Goal: Task Accomplishment & Management: Use online tool/utility

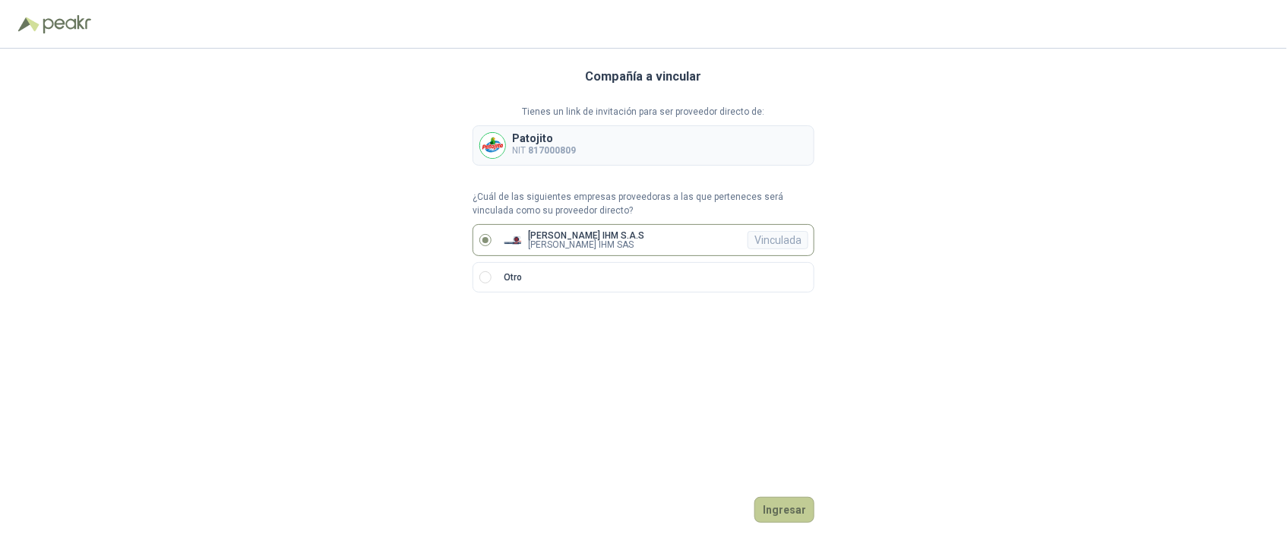
click at [792, 514] on button "Ingresar" at bounding box center [784, 510] width 60 height 26
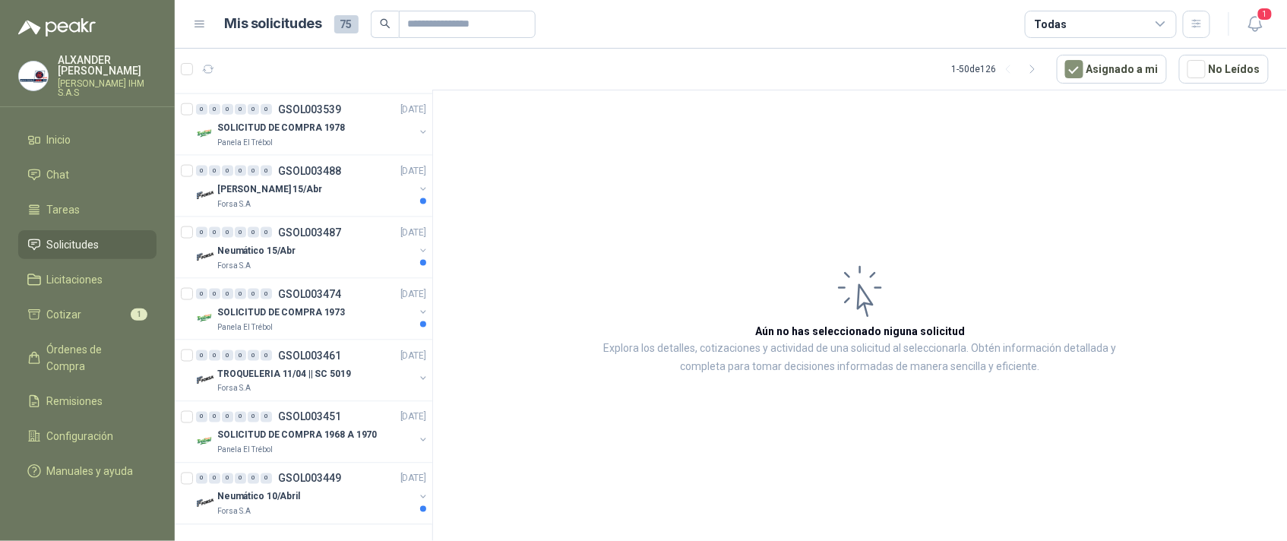
scroll to position [2728, 0]
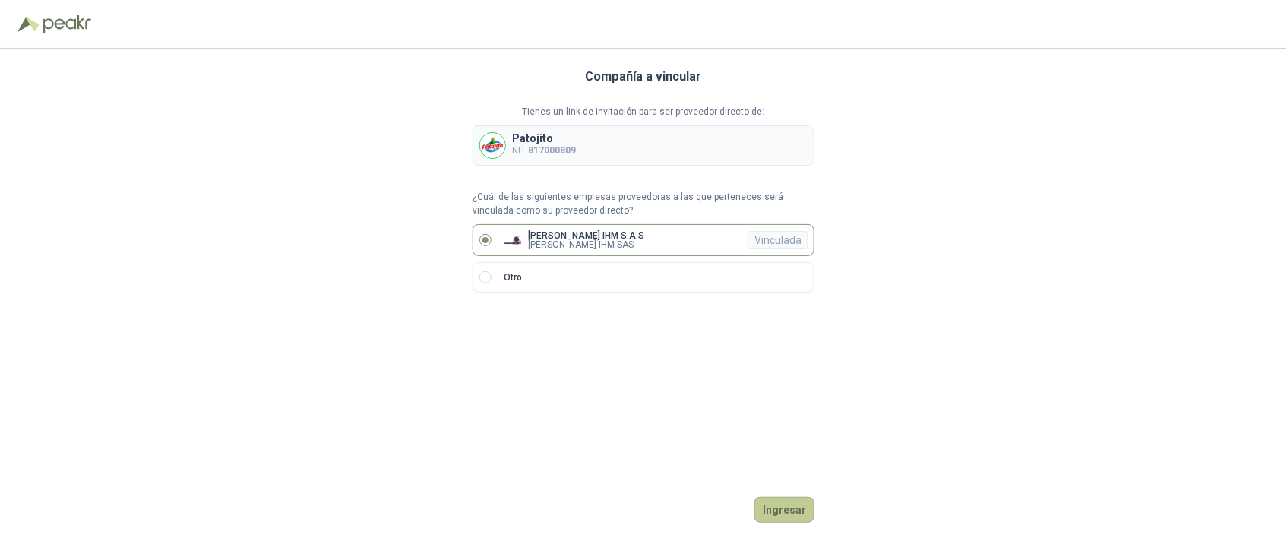
click at [791, 506] on button "Ingresar" at bounding box center [784, 510] width 60 height 26
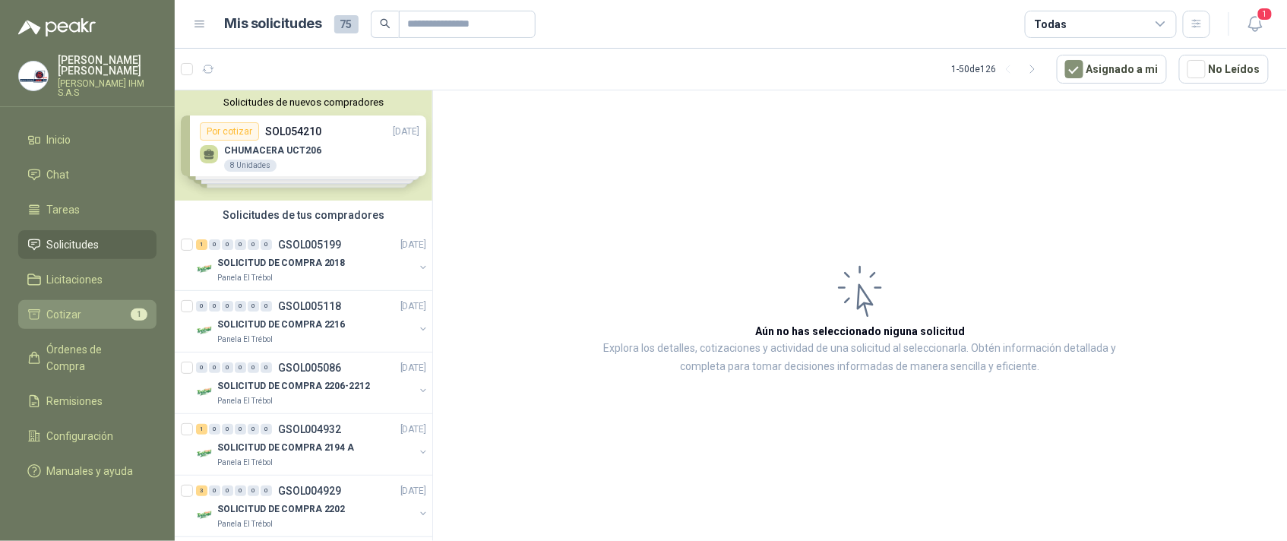
click at [65, 300] on link "Cotizar 1" at bounding box center [87, 314] width 138 height 29
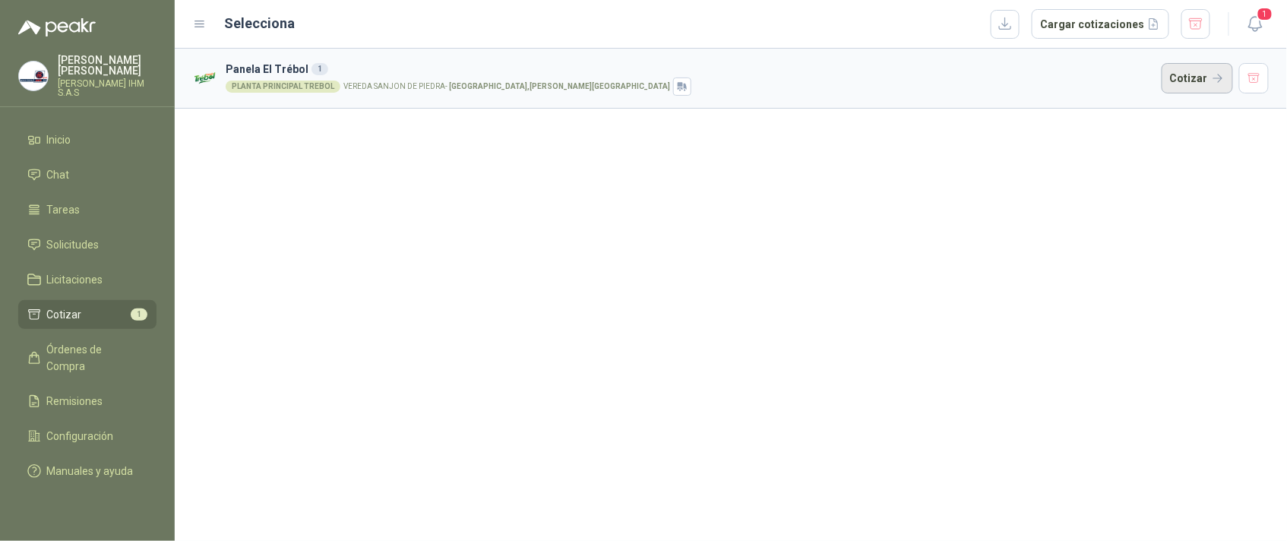
click at [1201, 75] on button "Cotizar" at bounding box center [1197, 78] width 71 height 30
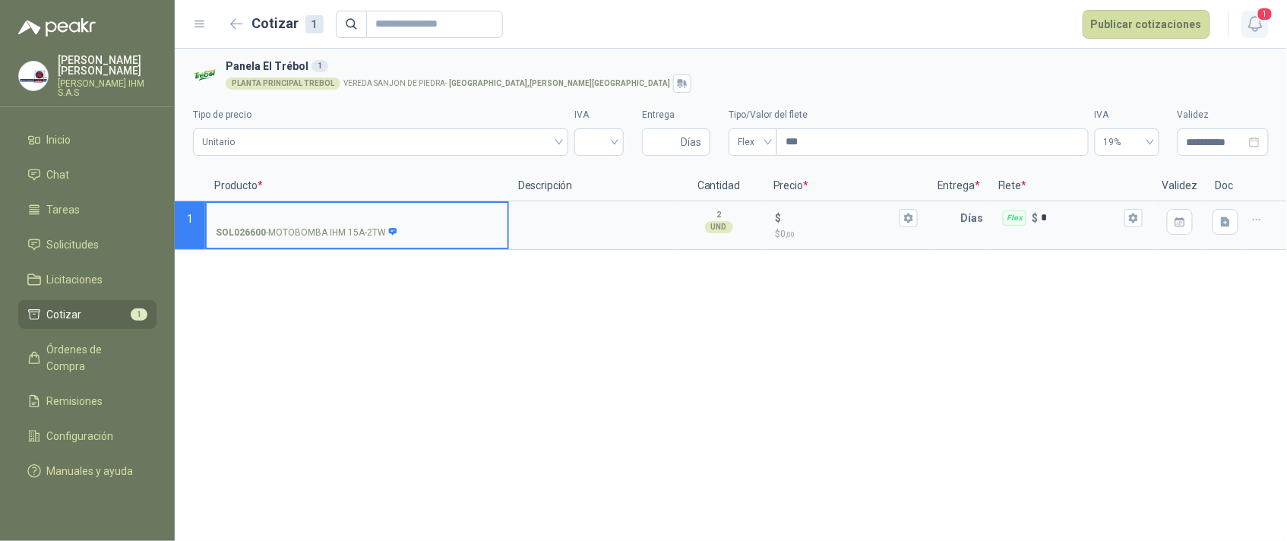
click at [1266, 18] on span "1" at bounding box center [1265, 14] width 17 height 14
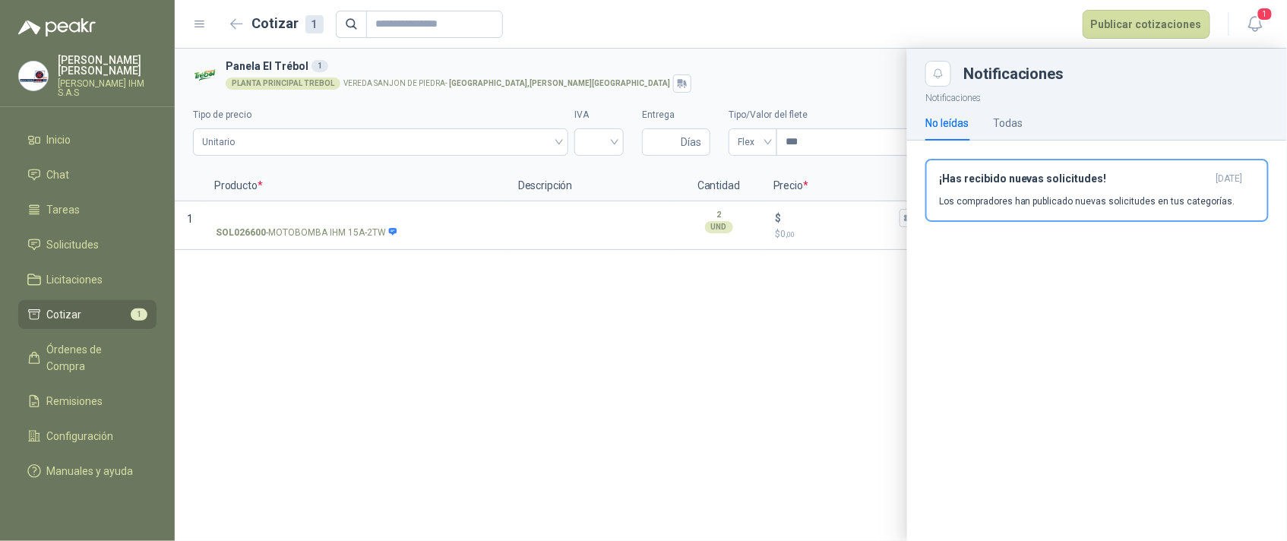
click at [637, 336] on div at bounding box center [731, 295] width 1112 height 492
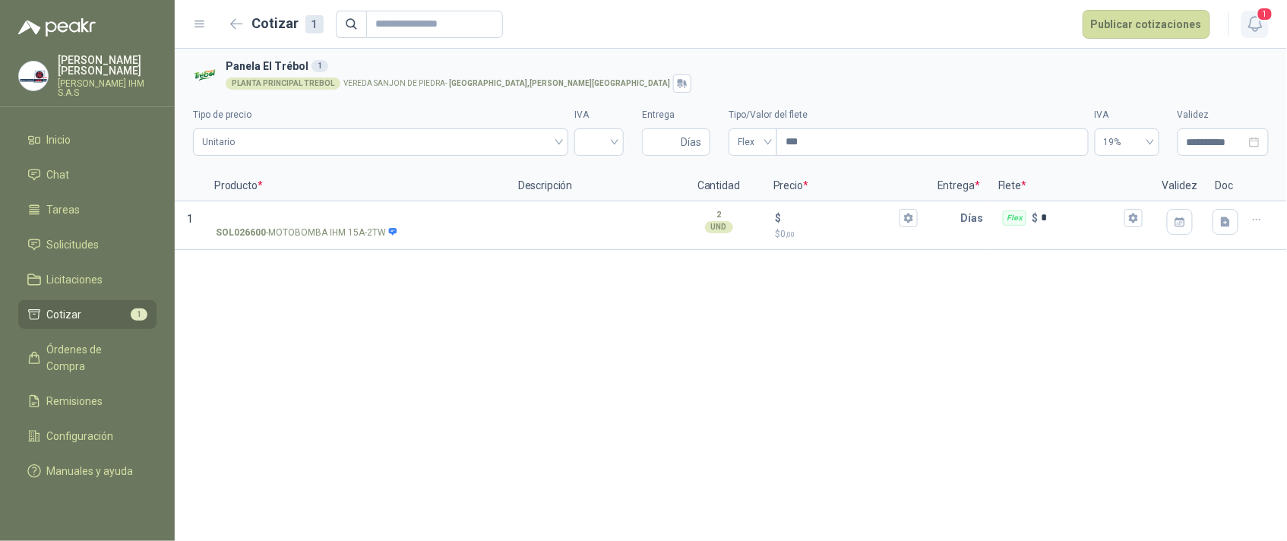
click at [1257, 16] on span "1" at bounding box center [1265, 14] width 17 height 14
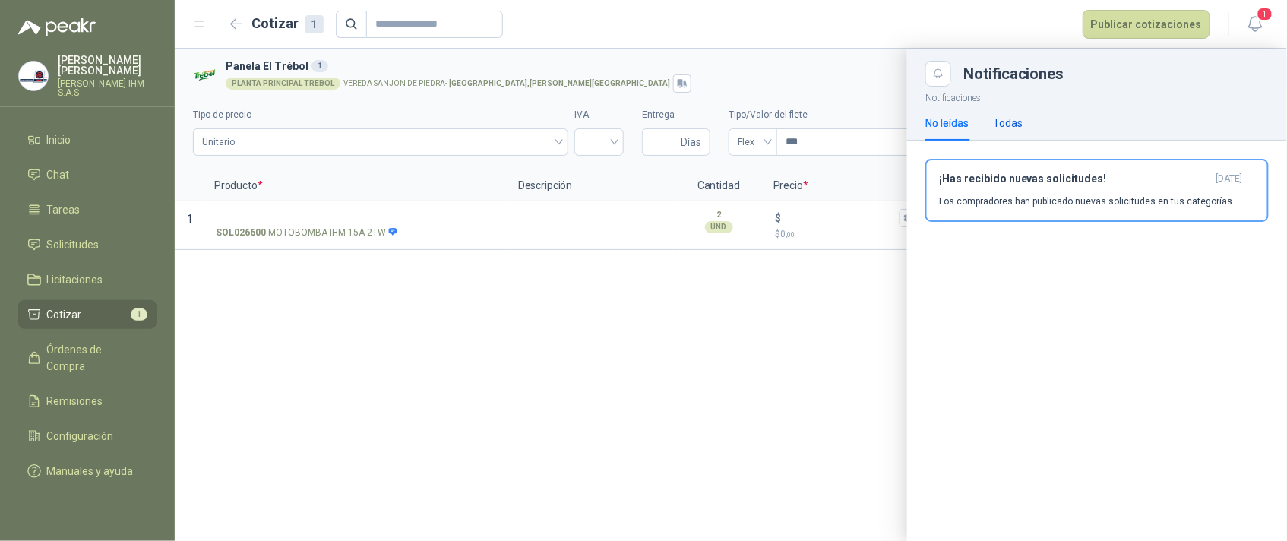
click at [1012, 124] on div "Todas" at bounding box center [1008, 123] width 30 height 17
click at [953, 120] on div "No leídas" at bounding box center [946, 123] width 43 height 17
click at [1160, 28] on button "Publicar cotizaciones" at bounding box center [1147, 24] width 128 height 29
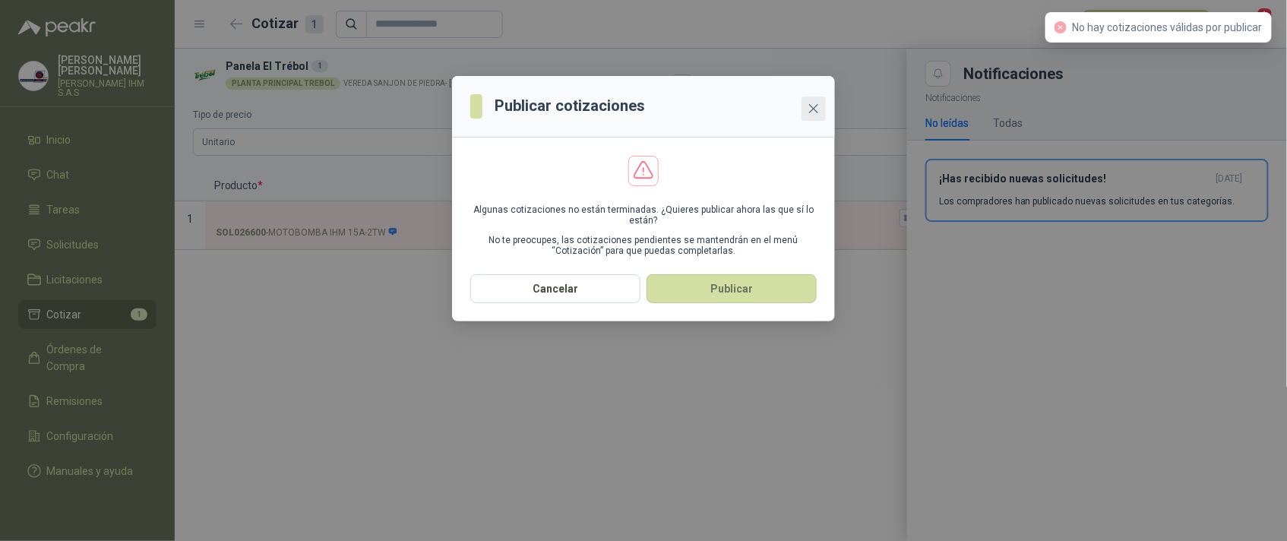
click at [815, 106] on icon "close" at bounding box center [813, 108] width 9 height 9
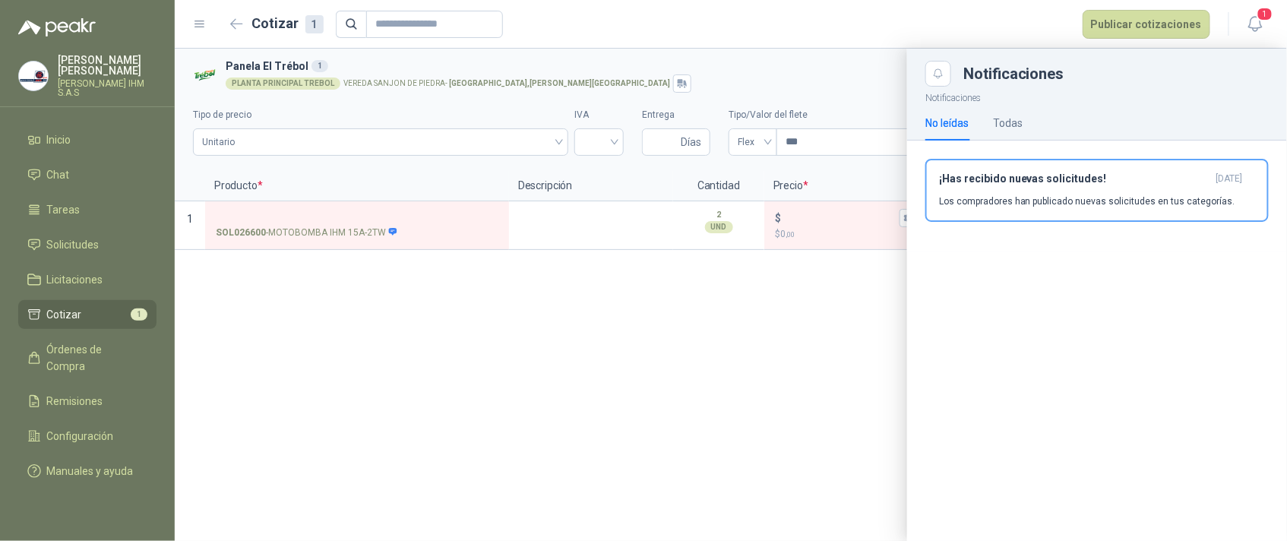
click at [495, 397] on div at bounding box center [731, 295] width 1112 height 492
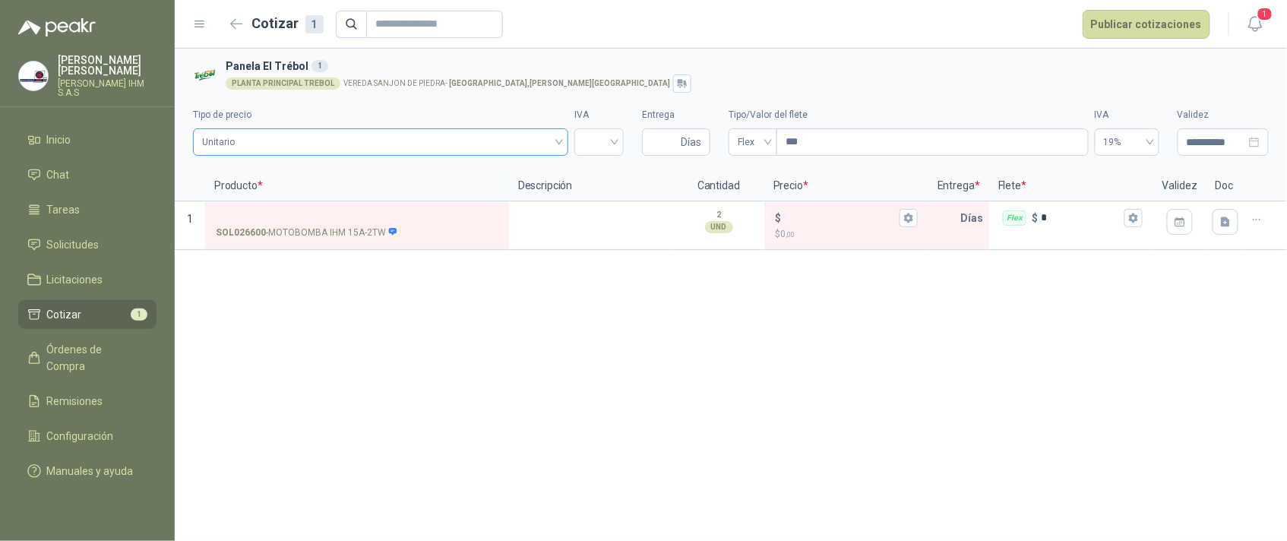
click at [381, 142] on span "Unitario" at bounding box center [380, 142] width 357 height 23
click at [435, 275] on div "**********" at bounding box center [731, 295] width 1112 height 492
click at [615, 145] on div at bounding box center [598, 141] width 49 height 27
click at [599, 176] on div "19%" at bounding box center [599, 176] width 25 height 17
drag, startPoint x: 667, startPoint y: 138, endPoint x: 676, endPoint y: 138, distance: 9.1
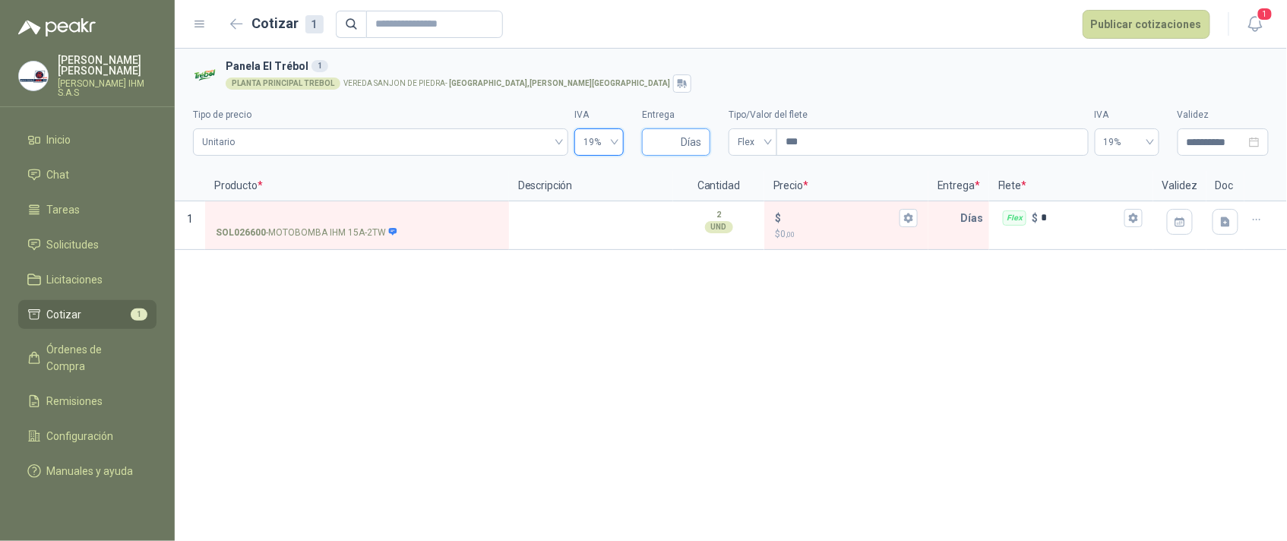
click at [669, 138] on input "Entrega" at bounding box center [664, 142] width 27 height 26
type input "*"
click at [767, 146] on span "Flex" at bounding box center [753, 142] width 30 height 23
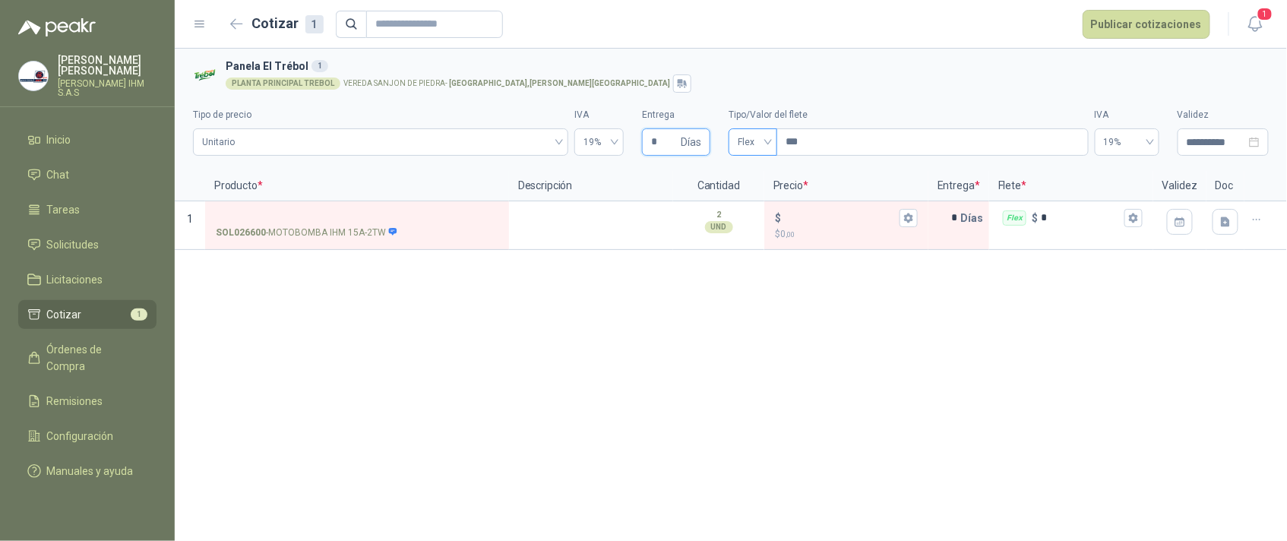
type input "*"
click at [751, 198] on div "Incluido" at bounding box center [754, 200] width 27 height 17
click at [1121, 142] on span "0%" at bounding box center [1127, 142] width 46 height 23
click at [1252, 141] on icon "close-circle" at bounding box center [1254, 142] width 11 height 11
type input "**********"
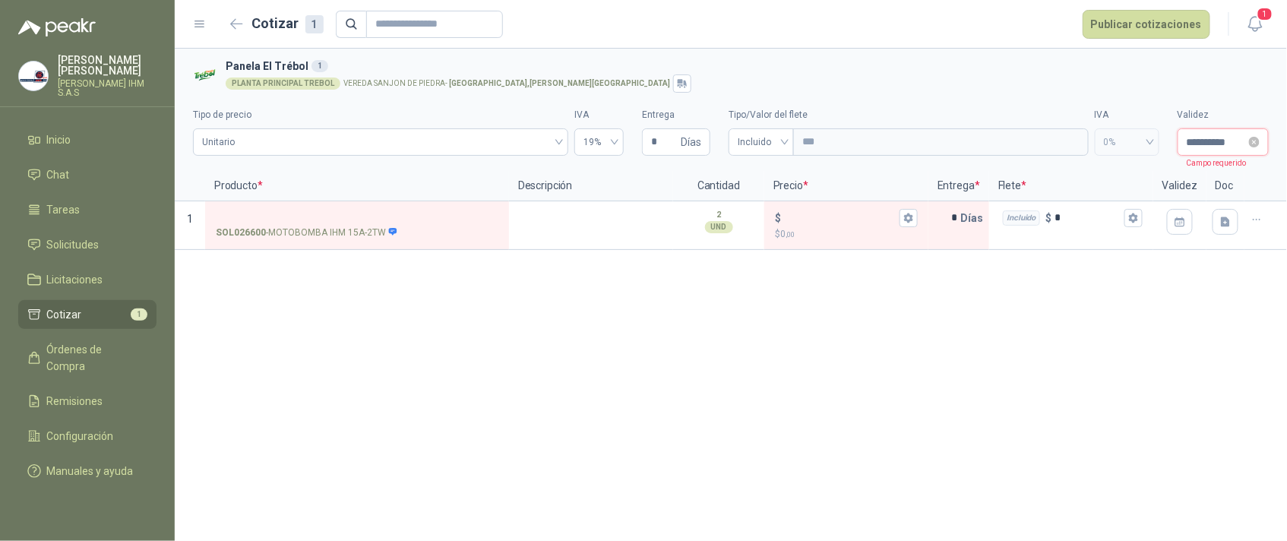
click at [1236, 141] on input "**********" at bounding box center [1216, 142] width 59 height 17
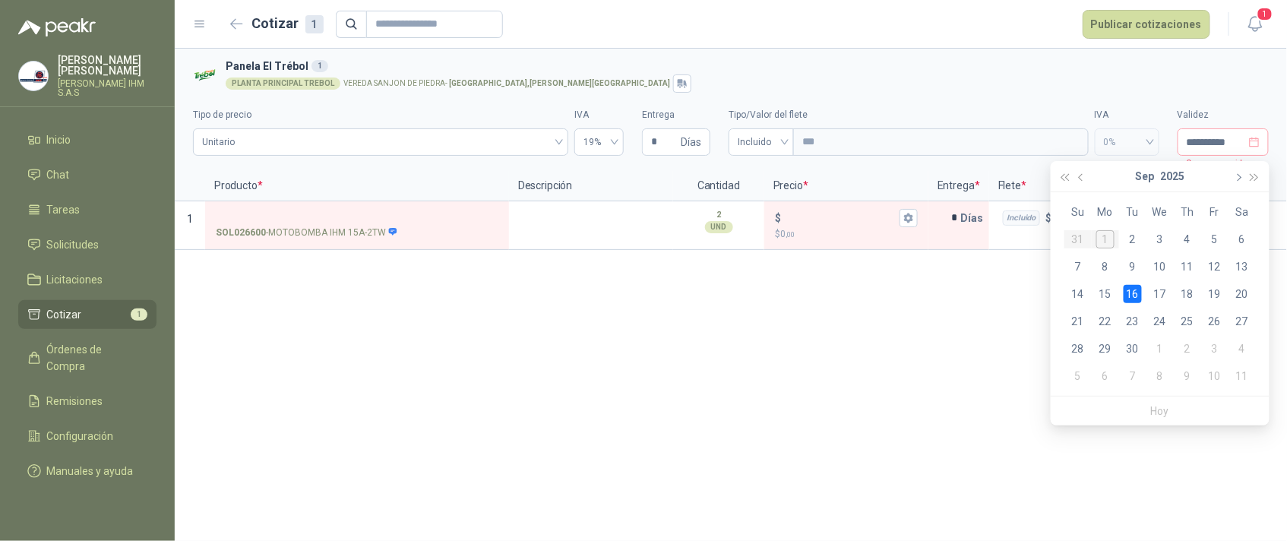
click at [1236, 169] on button "button" at bounding box center [1237, 176] width 17 height 30
type input "**********"
click at [1188, 346] on div "30" at bounding box center [1187, 349] width 18 height 18
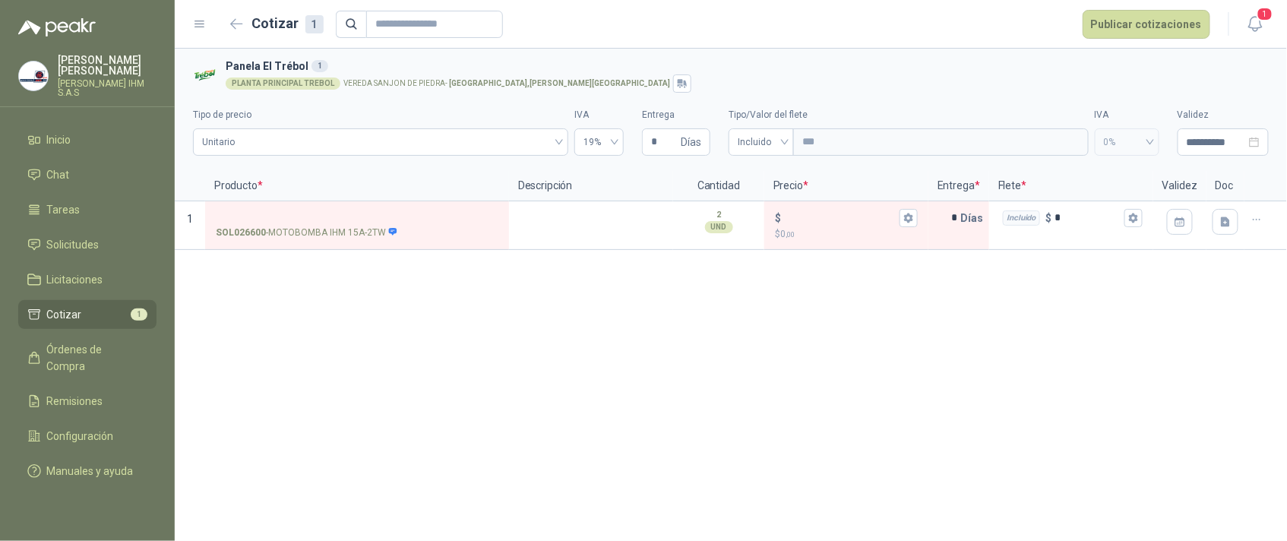
type input "**********"
click at [801, 383] on div "**********" at bounding box center [731, 295] width 1112 height 492
click at [567, 226] on textarea at bounding box center [591, 220] width 161 height 35
click at [580, 226] on textarea at bounding box center [591, 220] width 161 height 35
click at [577, 223] on textarea at bounding box center [591, 220] width 161 height 35
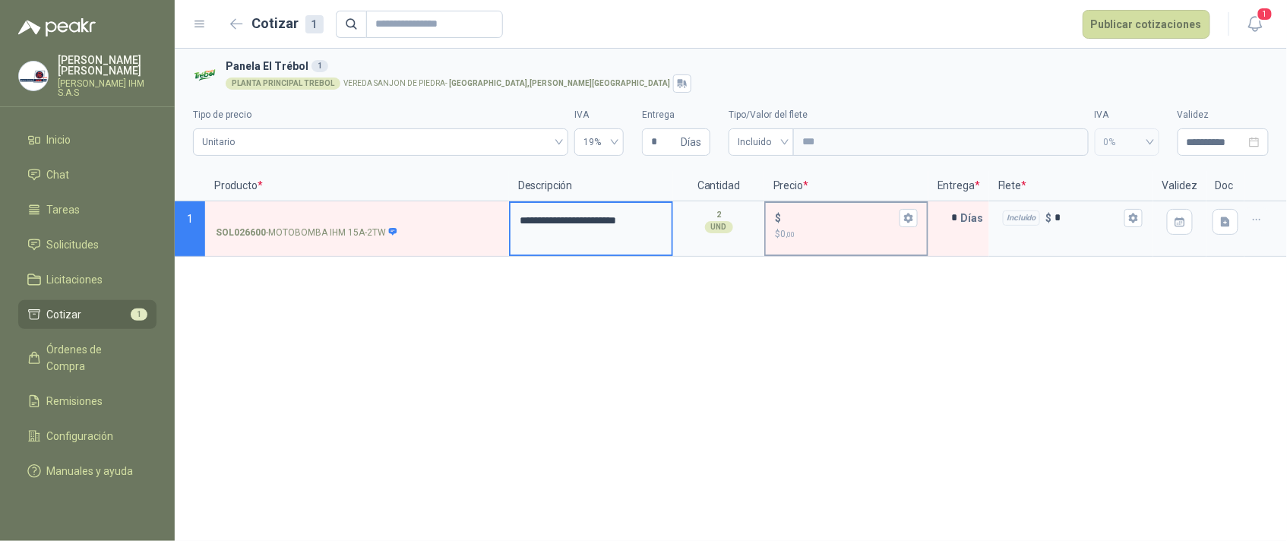
click at [818, 227] on div "$" at bounding box center [846, 218] width 143 height 18
click at [818, 223] on input "$ $ 0 ,00" at bounding box center [840, 217] width 112 height 11
type input "*********"
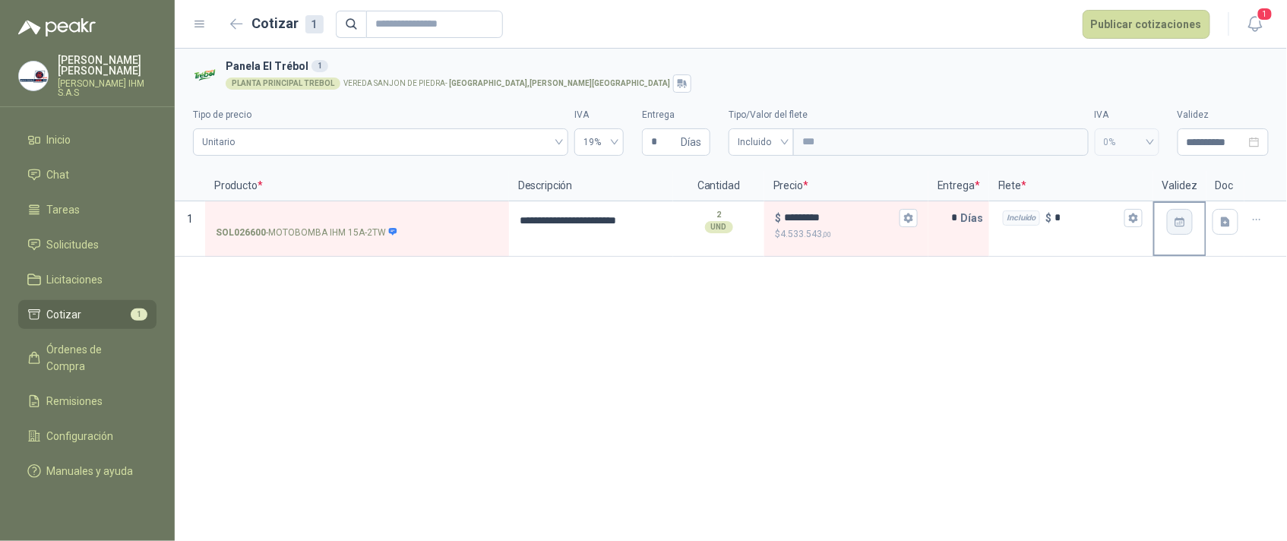
click at [1184, 223] on icon "button" at bounding box center [1180, 222] width 10 height 10
click at [1154, 432] on div "31" at bounding box center [1151, 434] width 18 height 18
click at [1251, 220] on icon "button" at bounding box center [1257, 219] width 13 height 13
click at [1121, 385] on div "**********" at bounding box center [731, 295] width 1112 height 492
click at [1164, 20] on button "Publicar cotizaciones" at bounding box center [1147, 24] width 128 height 29
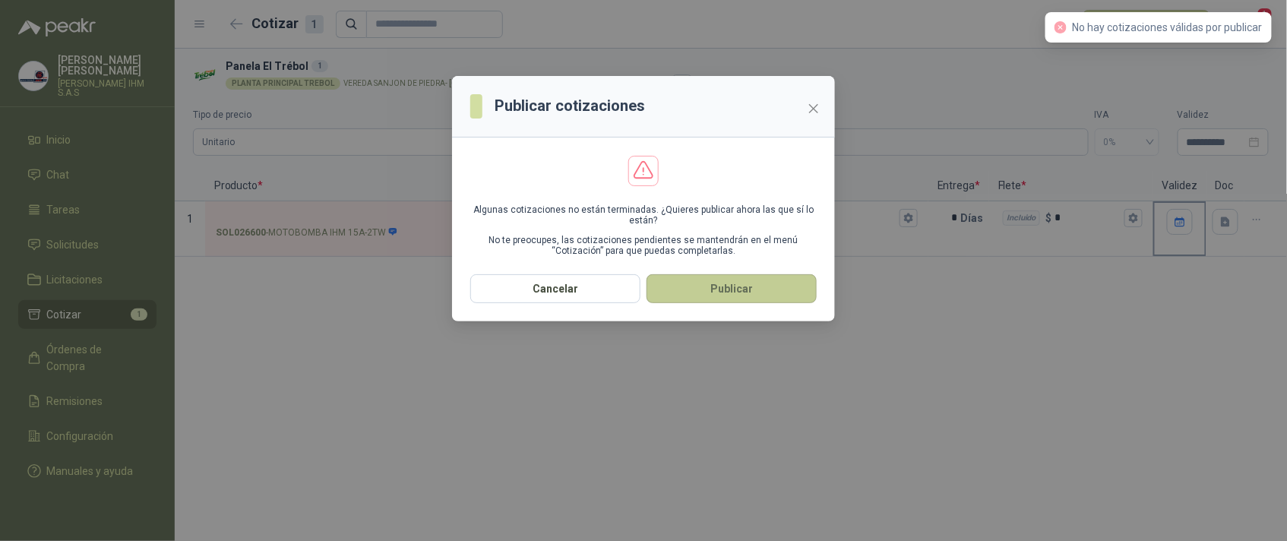
click at [732, 303] on button "Publicar" at bounding box center [732, 288] width 170 height 29
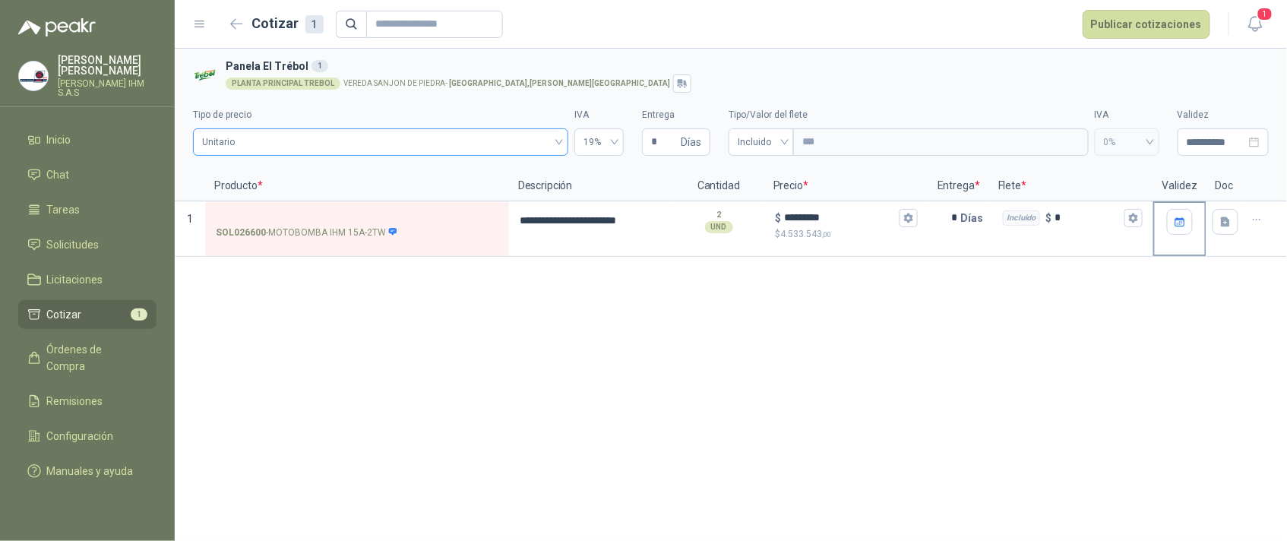
click at [413, 142] on span "Unitario" at bounding box center [380, 142] width 357 height 23
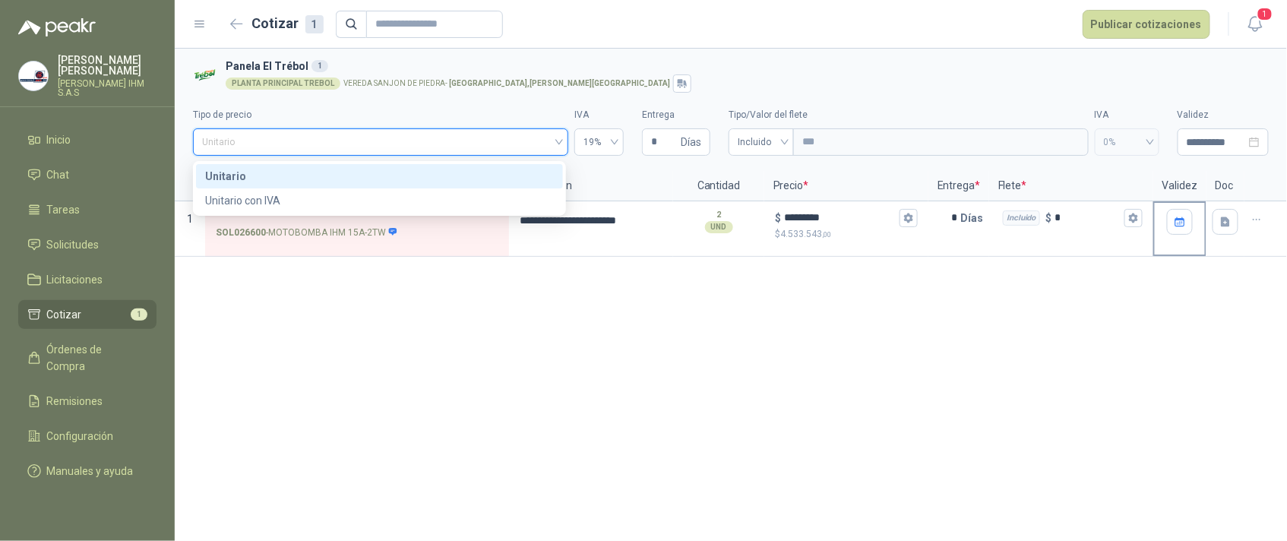
click at [739, 368] on div "**********" at bounding box center [731, 295] width 1112 height 492
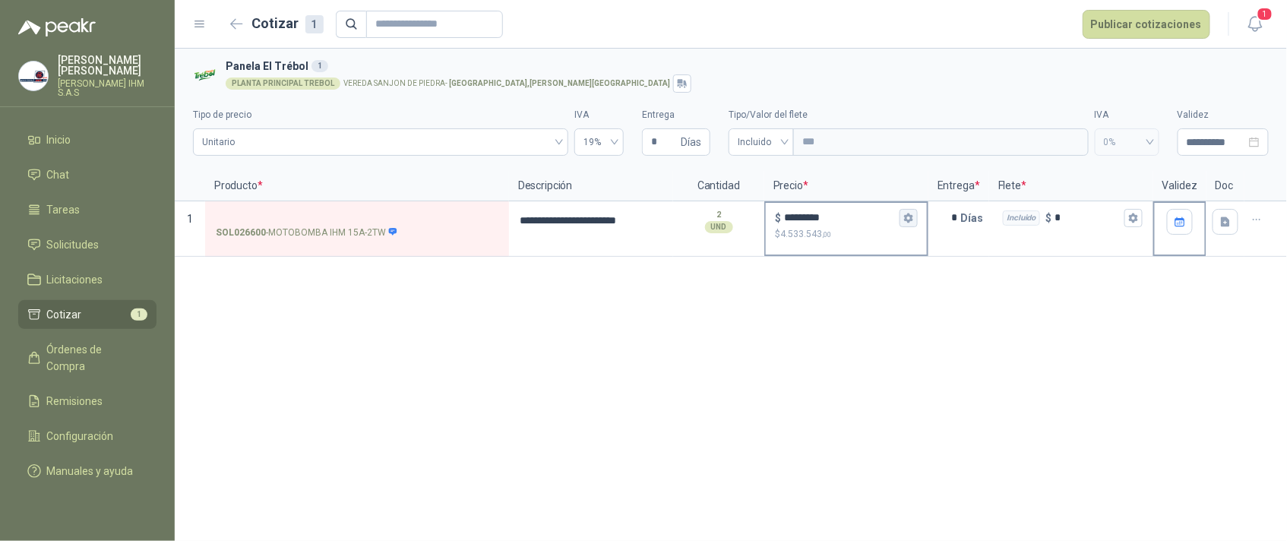
click at [906, 220] on icon "button" at bounding box center [908, 218] width 10 height 10
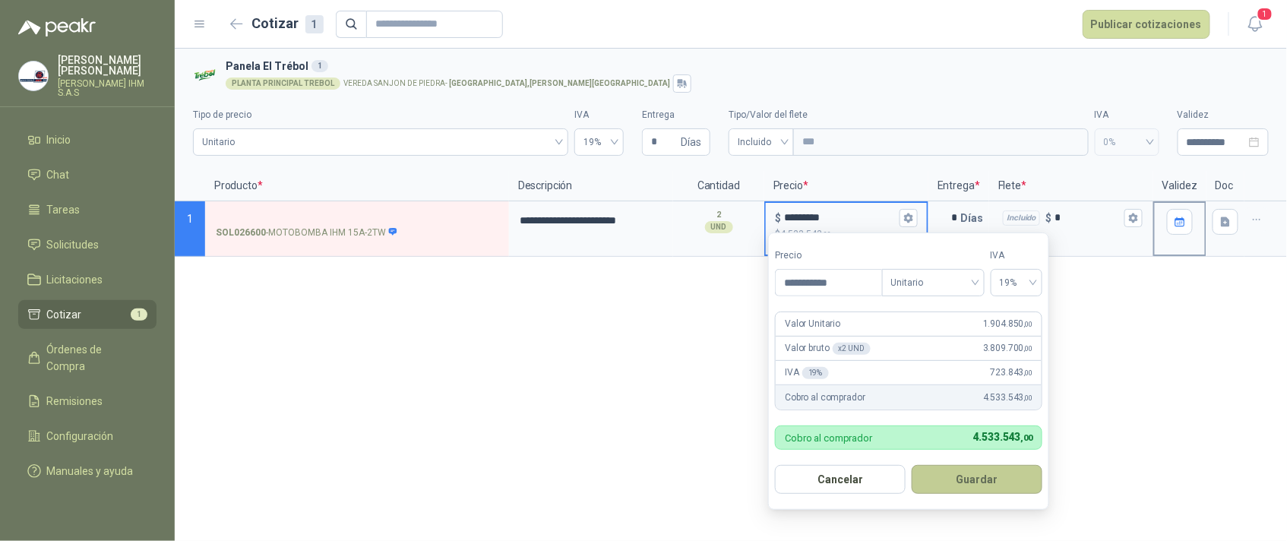
click at [971, 483] on button "Guardar" at bounding box center [977, 479] width 131 height 29
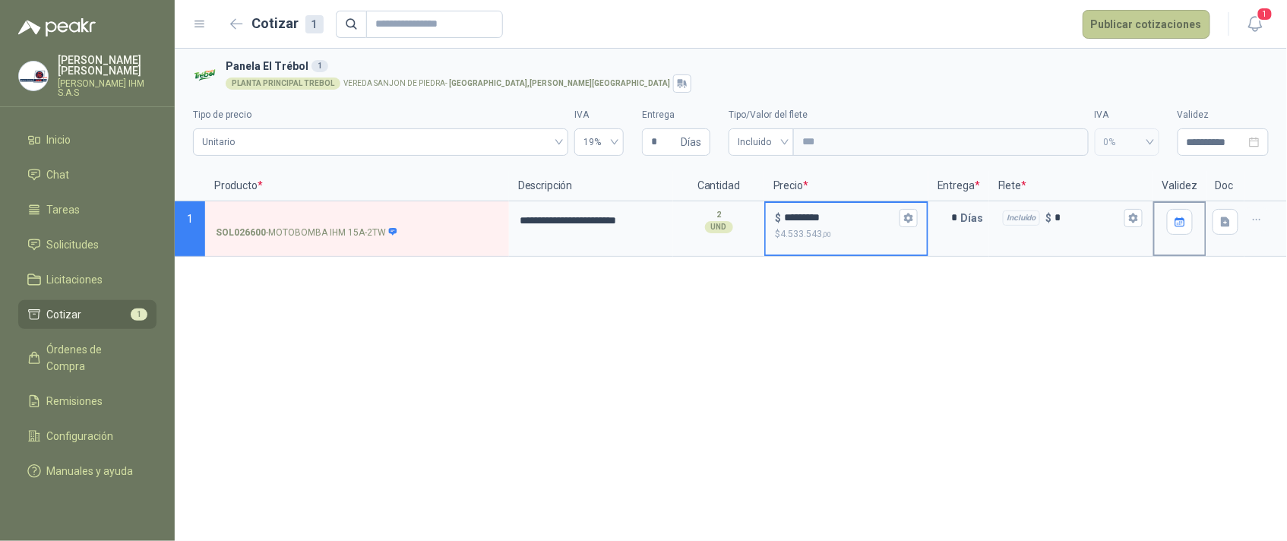
click at [1144, 20] on button "Publicar cotizaciones" at bounding box center [1147, 24] width 128 height 29
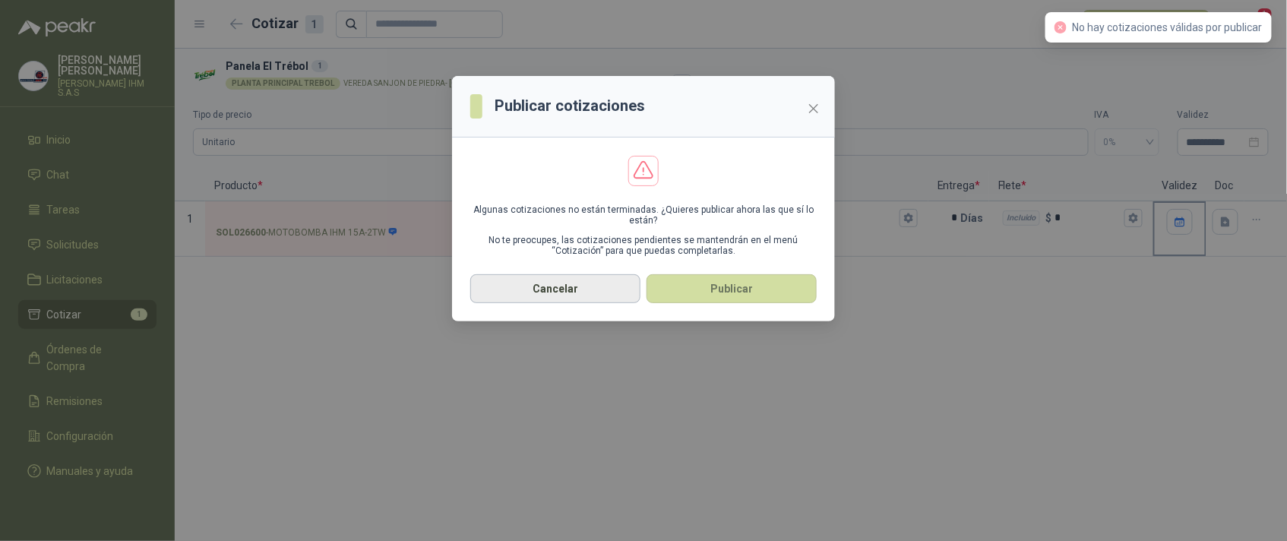
click at [580, 303] on button "Cancelar" at bounding box center [555, 288] width 170 height 29
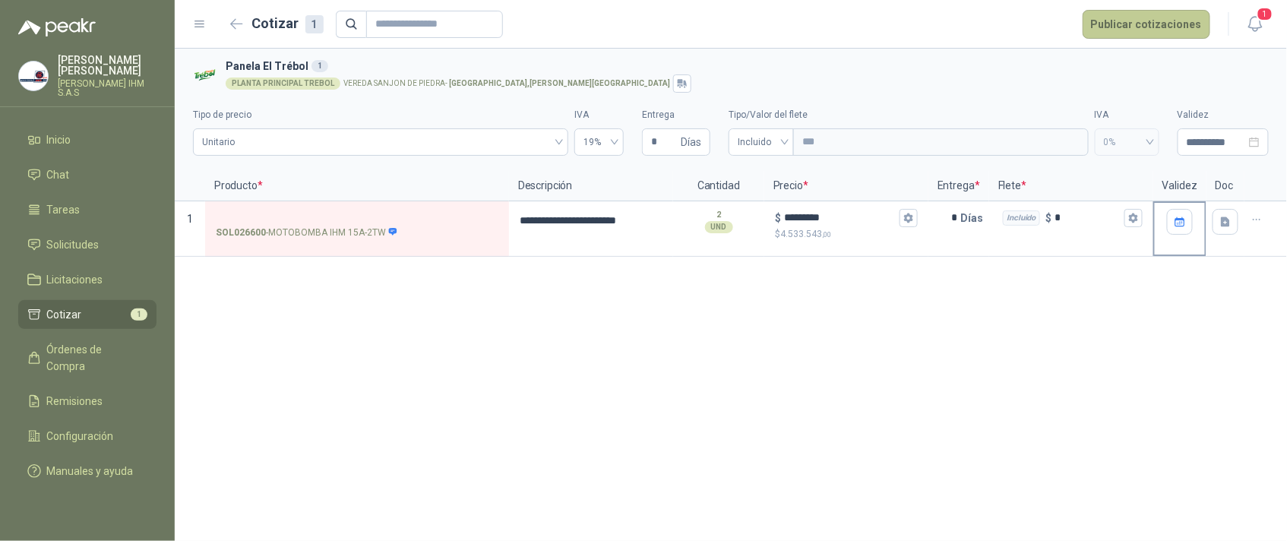
click at [1149, 15] on button "Publicar cotizaciones" at bounding box center [1147, 24] width 128 height 29
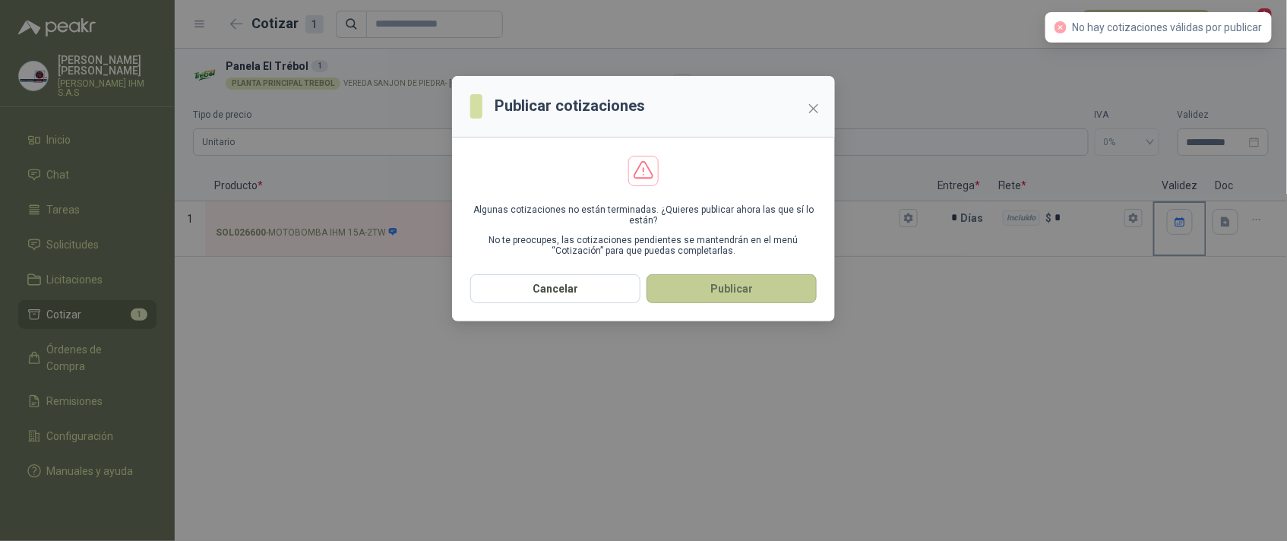
click at [710, 301] on button "Publicar" at bounding box center [732, 288] width 170 height 29
